Goal: Information Seeking & Learning: Learn about a topic

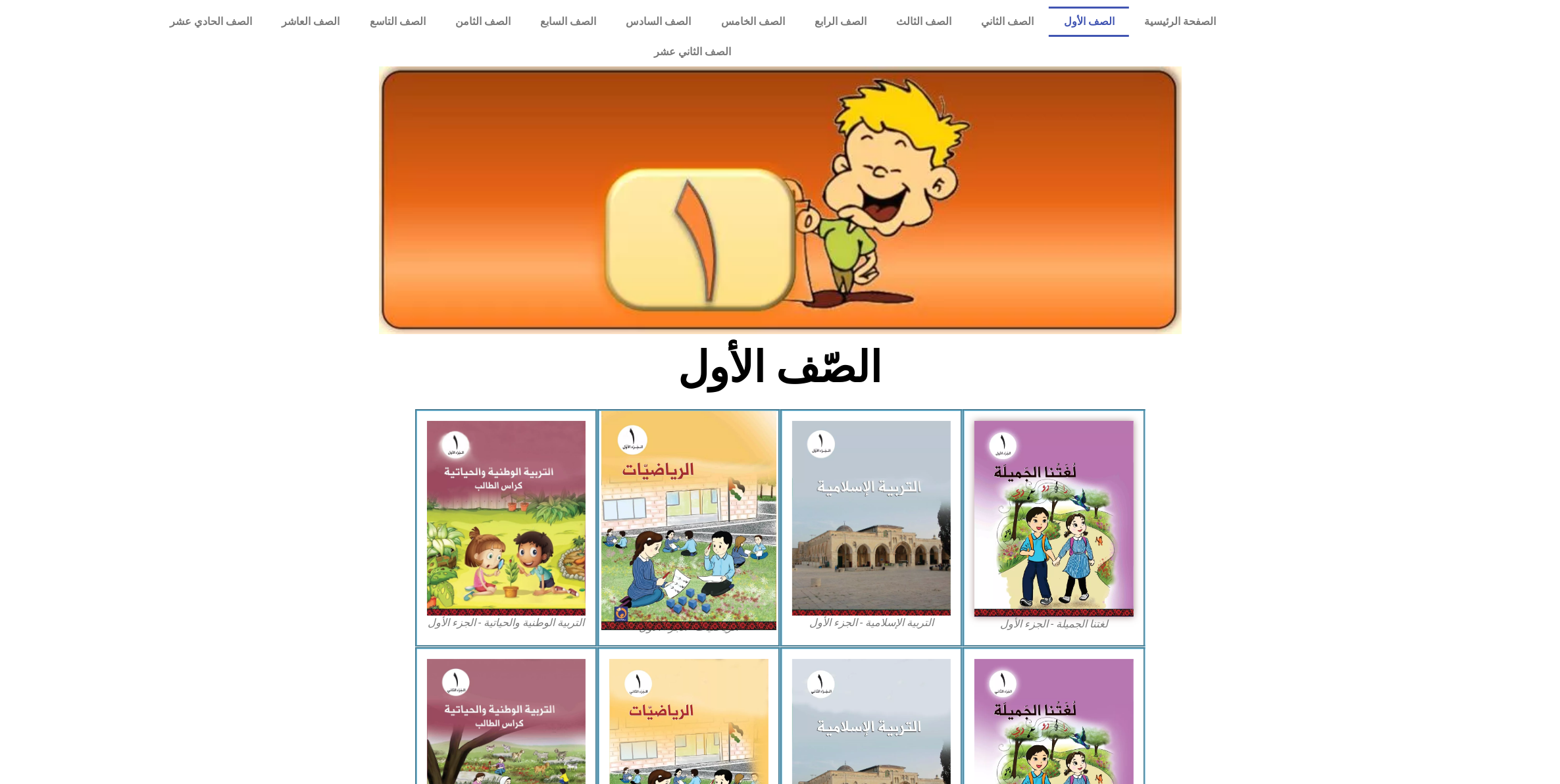
click at [698, 541] on img at bounding box center [688, 520] width 175 height 219
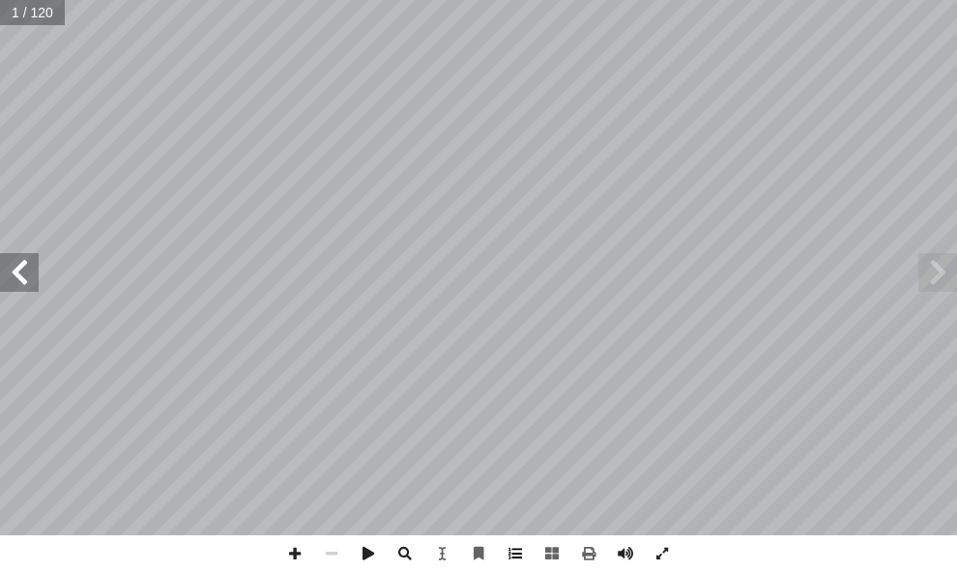
click at [520, 558] on span at bounding box center [515, 554] width 37 height 37
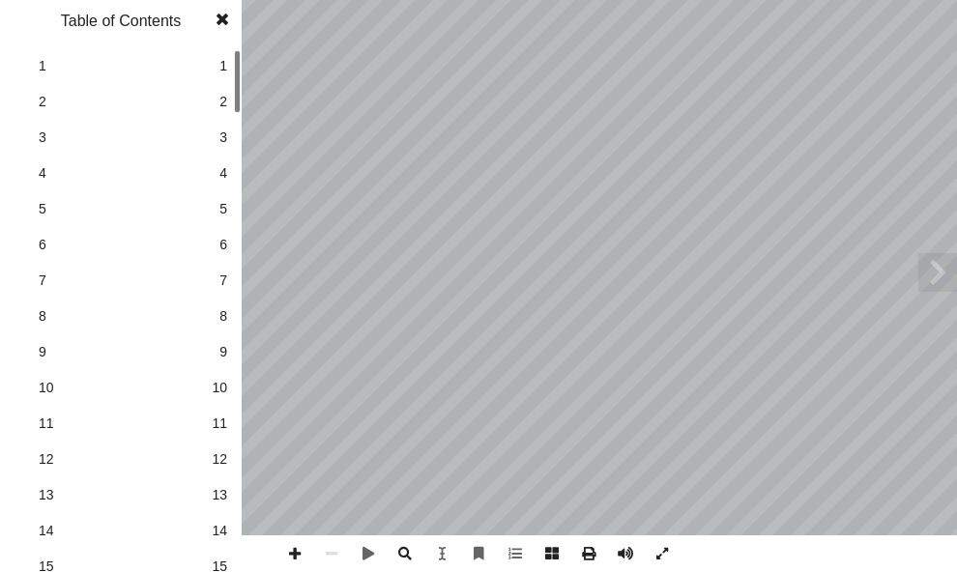
click at [218, 557] on span "15" at bounding box center [219, 567] width 15 height 20
click at [218, 22] on span at bounding box center [222, 19] width 35 height 39
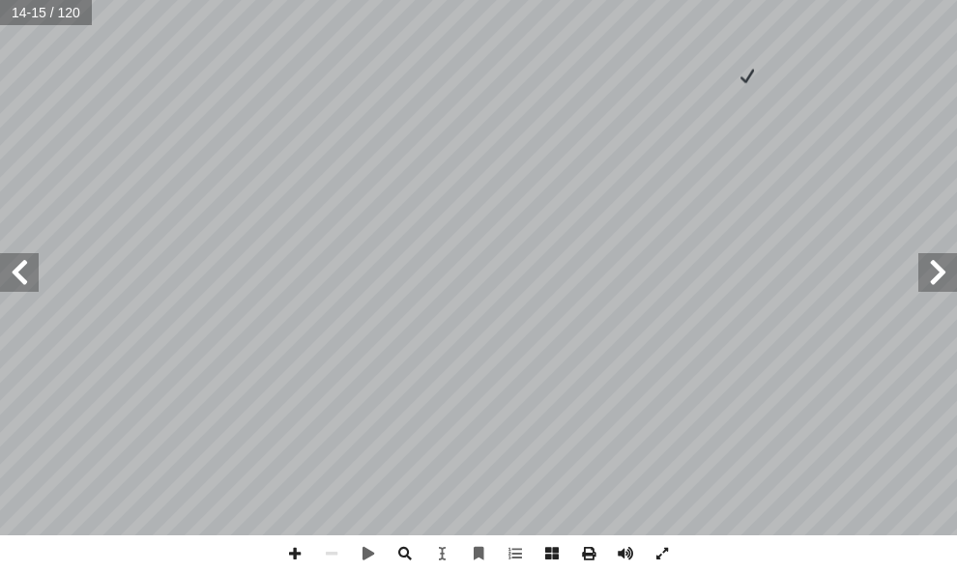
click at [24, 278] on span at bounding box center [19, 272] width 39 height 39
click at [935, 269] on span at bounding box center [938, 272] width 39 height 39
click at [302, 554] on span at bounding box center [295, 554] width 37 height 37
click at [15, 276] on span at bounding box center [19, 272] width 39 height 39
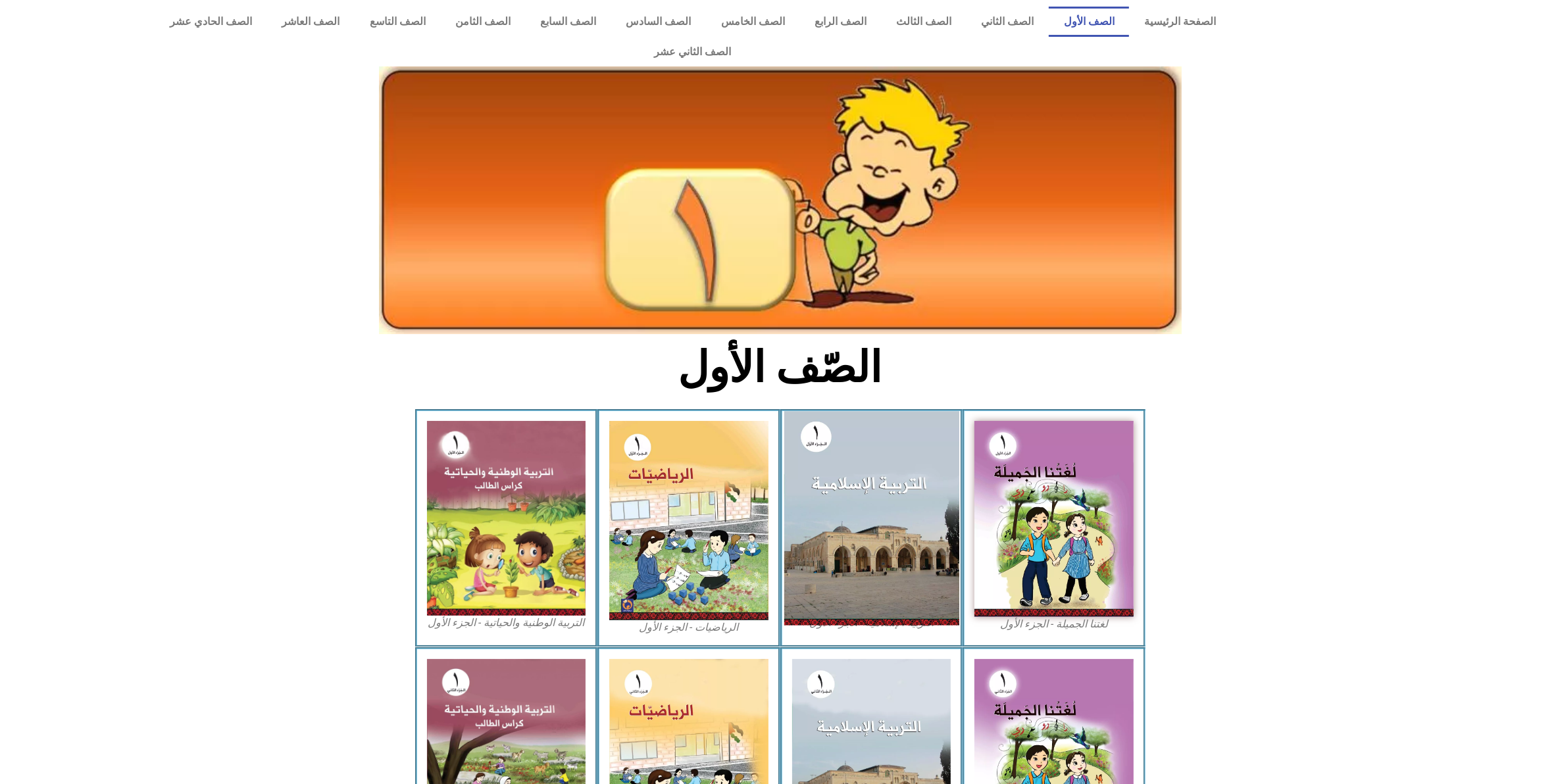
click at [842, 447] on img at bounding box center [871, 517] width 175 height 214
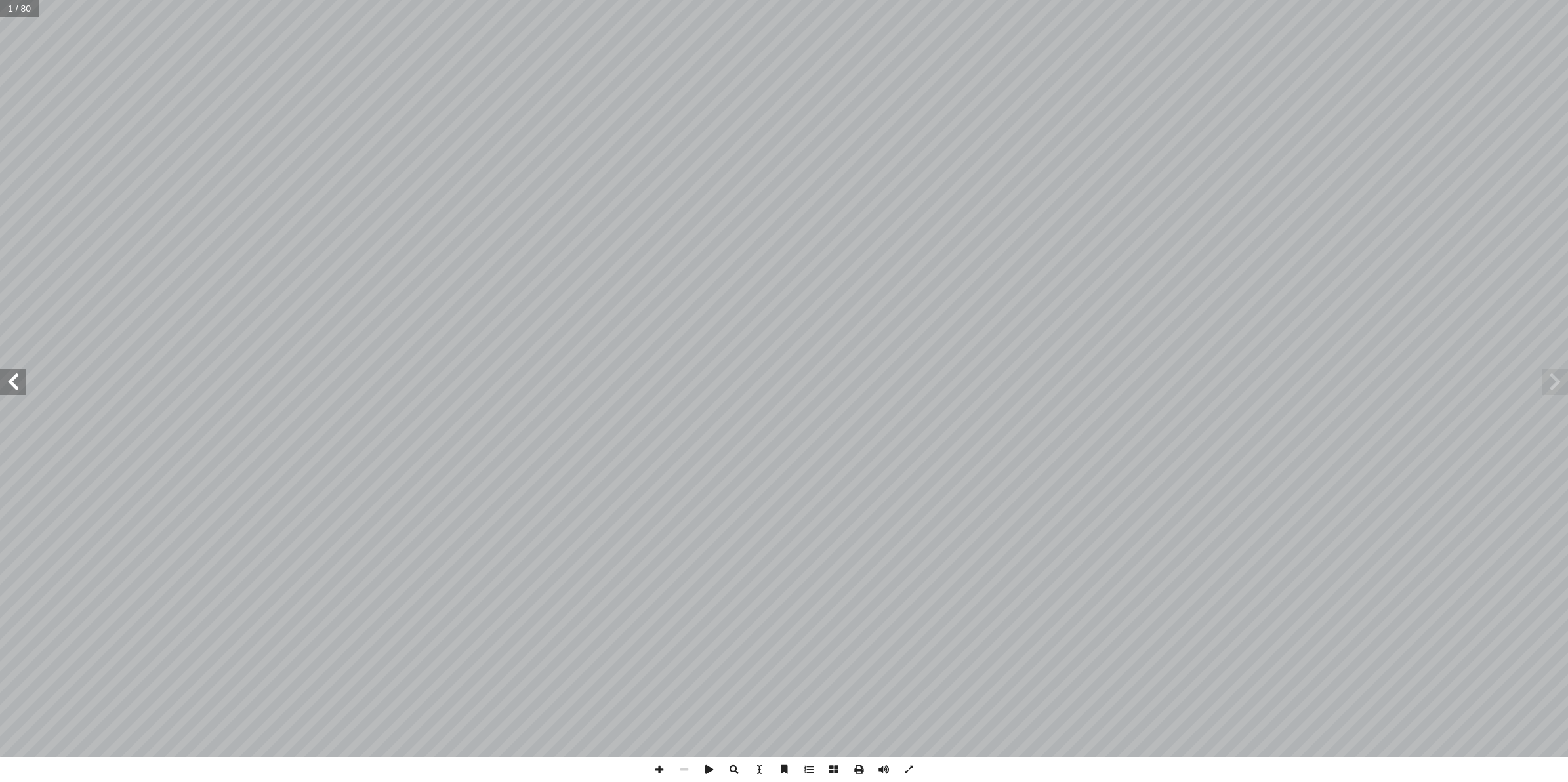
click at [16, 382] on span at bounding box center [13, 381] width 26 height 26
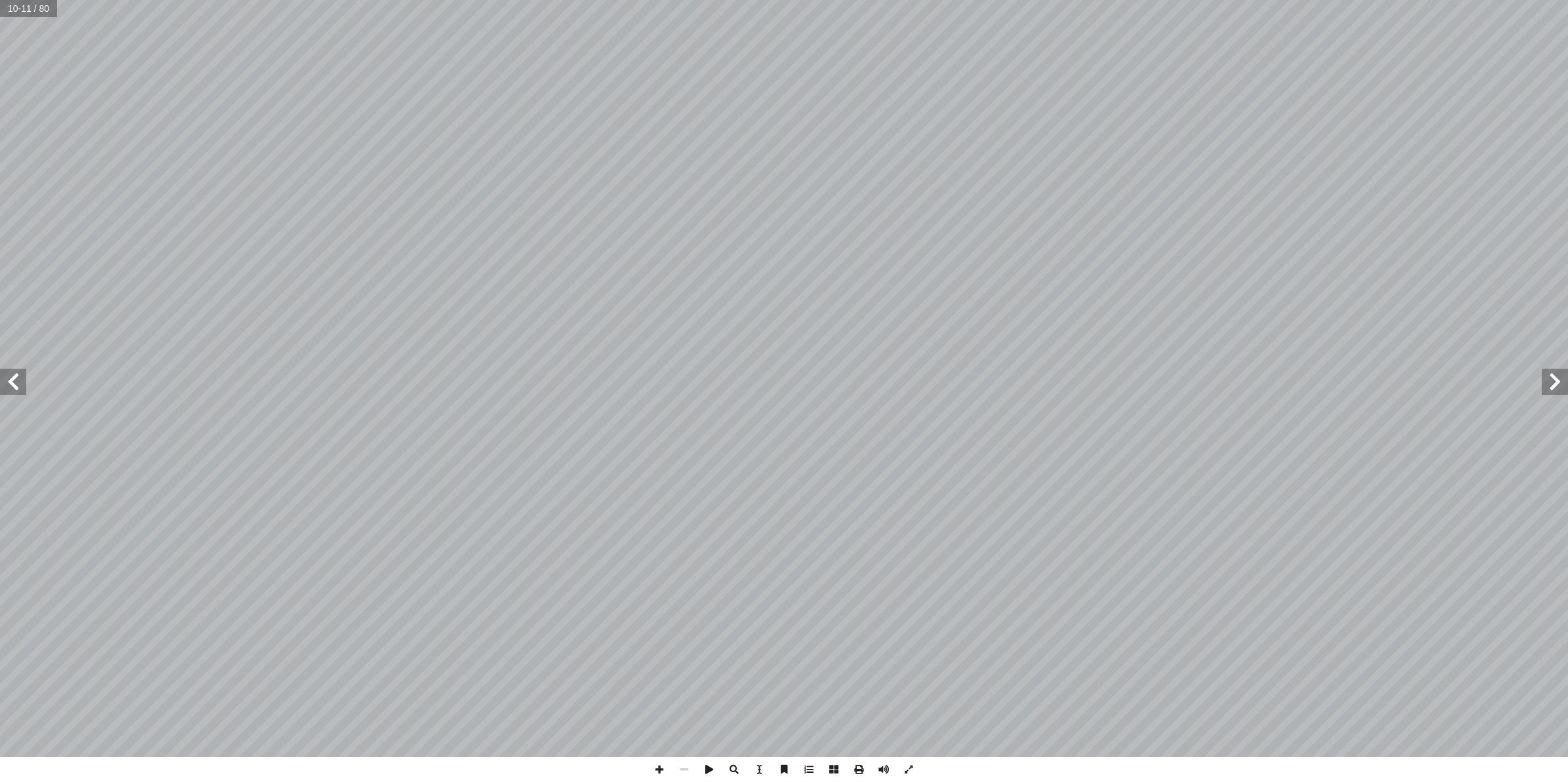
click at [15, 381] on span at bounding box center [13, 381] width 26 height 26
click at [653, 768] on span at bounding box center [659, 769] width 25 height 25
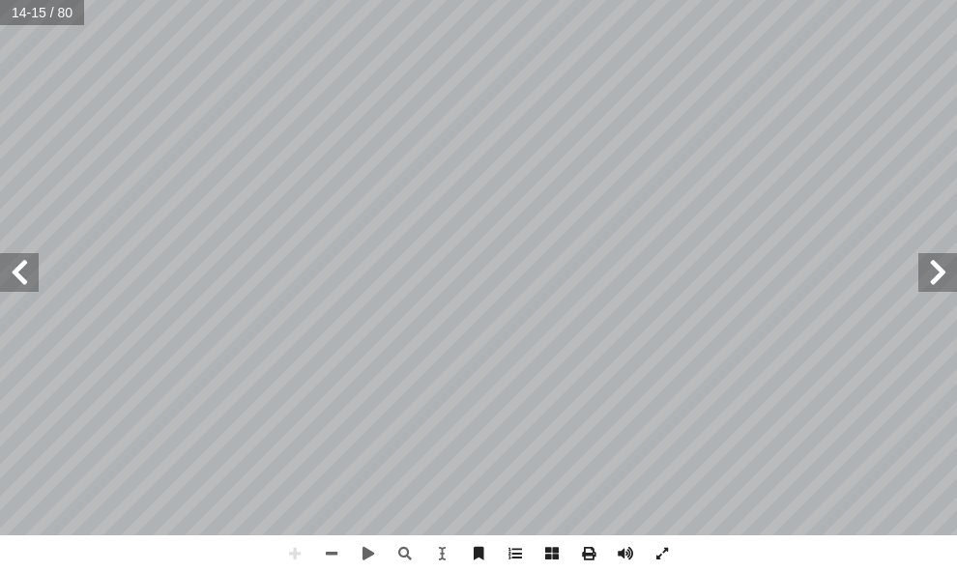
click at [957, 131] on html "الصفحة الرئيسية الصف الأول الصف الثاني الصف الثالث الصف الرابع الصف الخامس الصف…" at bounding box center [478, 65] width 957 height 131
